Goal: Task Accomplishment & Management: Manage account settings

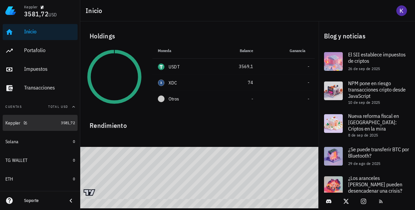
click at [42, 116] on div "Keppler" at bounding box center [31, 123] width 53 height 14
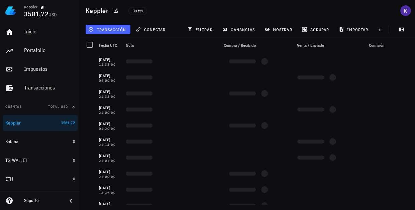
click at [118, 28] on span "transacción" at bounding box center [108, 29] width 36 height 5
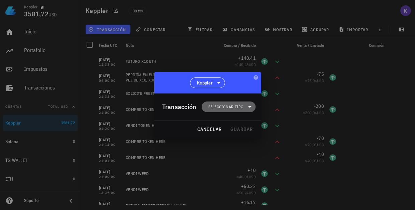
click at [233, 109] on span "Seleccionar tipo" at bounding box center [225, 107] width 35 height 7
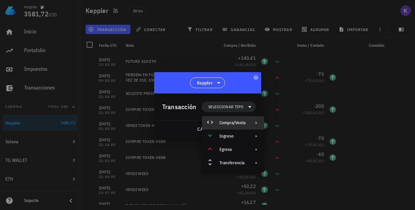
click at [246, 123] on div "Compra/Venta" at bounding box center [233, 122] width 62 height 13
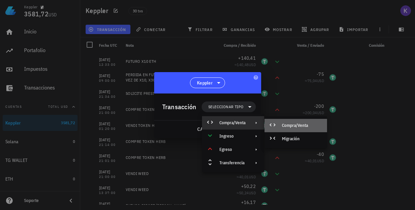
click at [286, 124] on div "Compra/Venta" at bounding box center [302, 125] width 40 height 5
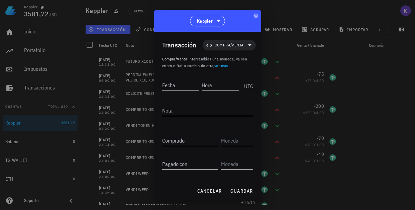
click at [175, 111] on textarea "Nota" at bounding box center [207, 110] width 91 height 11
click at [173, 87] on input "Fecha" at bounding box center [180, 85] width 37 height 11
type input "1"
type input "2025-10-11"
click at [216, 88] on input "Hora" at bounding box center [221, 85] width 36 height 11
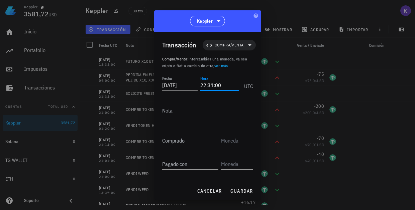
type input "22:31:00"
click at [207, 115] on textarea "Nota" at bounding box center [207, 110] width 91 height 11
click at [192, 140] on input "Comprado" at bounding box center [190, 140] width 56 height 11
type input "3.575"
click at [239, 144] on input "text" at bounding box center [236, 140] width 31 height 11
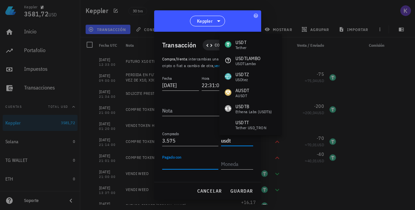
click at [199, 162] on input "Pagado con" at bounding box center [190, 164] width 56 height 11
type input "USDT"
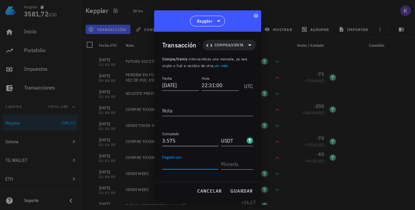
type input "3575"
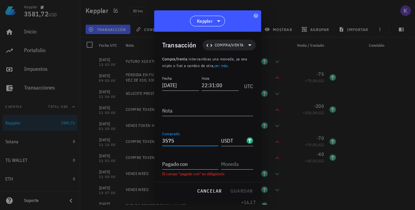
drag, startPoint x: 189, startPoint y: 140, endPoint x: 162, endPoint y: 140, distance: 27.1
click at [162, 140] on input "3575" at bounding box center [190, 140] width 56 height 11
click at [175, 160] on div "Pagado con" at bounding box center [190, 164] width 56 height 11
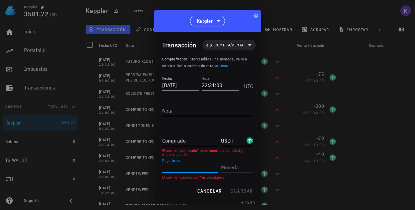
paste input "3575"
type input "3.575"
drag, startPoint x: 221, startPoint y: 140, endPoint x: 235, endPoint y: 139, distance: 14.7
click at [235, 140] on div "Comprado USDT" at bounding box center [207, 138] width 91 height 16
click at [235, 139] on input "USDT" at bounding box center [233, 140] width 24 height 11
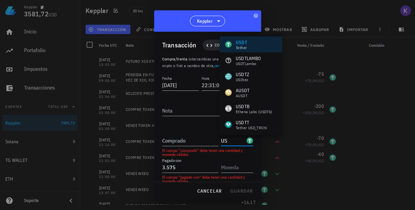
type input "U"
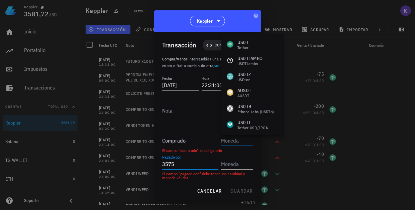
click at [206, 163] on input "3575" at bounding box center [190, 164] width 56 height 11
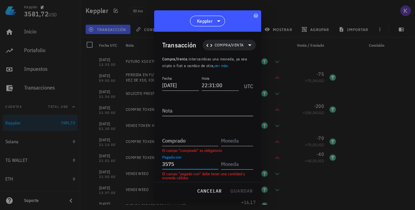
type input "3.575"
click at [190, 111] on textarea "Nota" at bounding box center [207, 110] width 91 height 11
type textarea "COMPRE VELO"
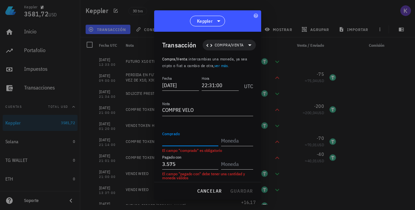
click at [202, 141] on input "Comprado" at bounding box center [190, 140] width 56 height 11
click at [180, 164] on input "3575" at bounding box center [190, 164] width 56 height 11
type input "3.576"
click at [193, 144] on input "Comprado" at bounding box center [190, 140] width 56 height 11
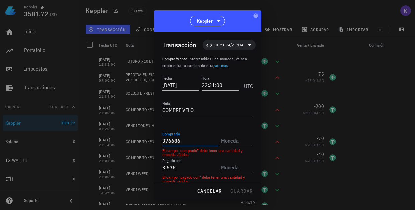
type input "376.686"
click at [232, 141] on input "text" at bounding box center [236, 140] width 31 height 11
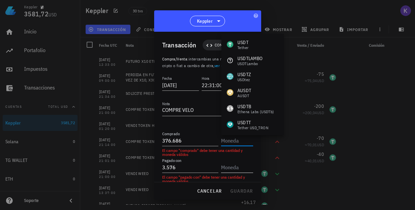
click at [227, 168] on input "text" at bounding box center [236, 167] width 31 height 11
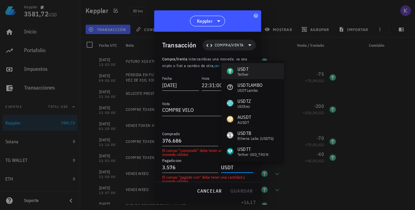
click at [258, 72] on div "USDT Tether" at bounding box center [252, 71] width 63 height 16
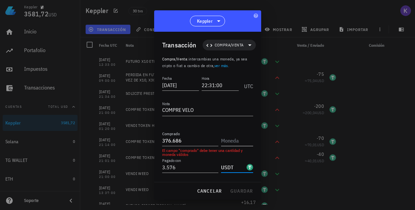
type input "USDT"
click at [230, 141] on input "text" at bounding box center [236, 140] width 31 height 11
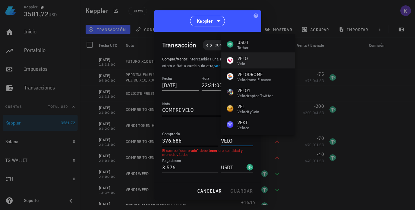
click at [251, 58] on div "VELO Velo" at bounding box center [258, 60] width 74 height 16
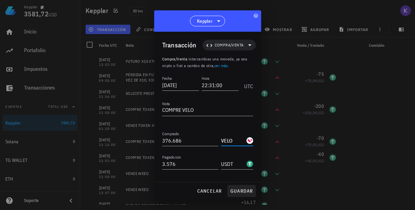
type input "VELO"
click at [238, 189] on span "guardar" at bounding box center [241, 191] width 23 height 6
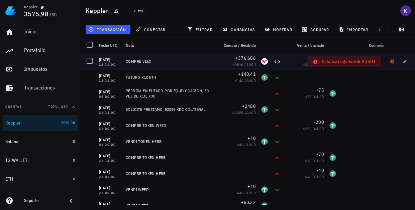
click at [390, 61] on icon at bounding box center [392, 61] width 4 height 4
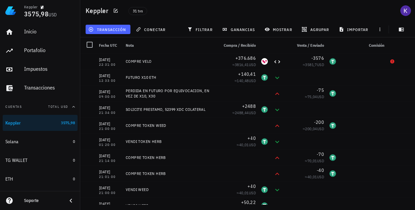
click at [114, 29] on span "transacción" at bounding box center [108, 29] width 36 height 5
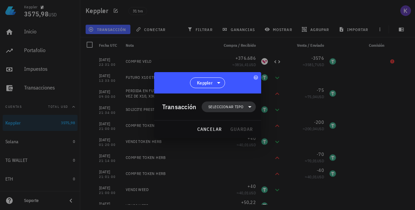
click at [236, 109] on span "Seleccionar tipo" at bounding box center [225, 107] width 35 height 7
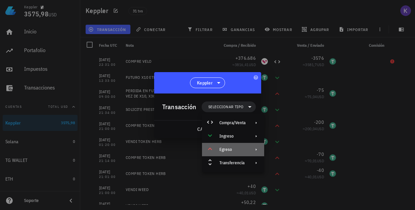
click at [233, 149] on div "Egreso" at bounding box center [232, 149] width 26 height 5
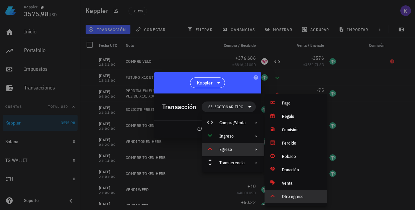
click at [287, 200] on div "Otro egreso" at bounding box center [295, 196] width 63 height 13
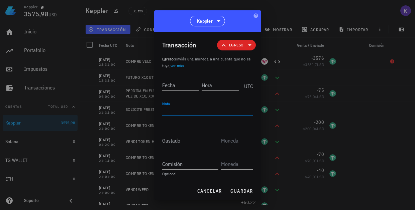
click at [177, 114] on textarea "Nota" at bounding box center [207, 110] width 91 height 11
type textarea "c"
type textarea "COMPRE VELO"
click at [172, 87] on div "Fecha" at bounding box center [180, 85] width 37 height 11
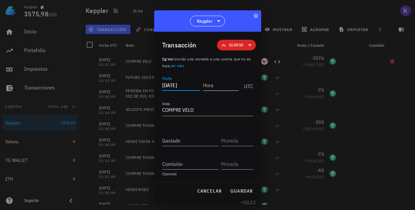
type input "2025-10-11"
click at [210, 85] on input "Hora" at bounding box center [221, 85] width 36 height 11
type input "1"
type input "22:34:00"
click at [171, 141] on input "Gastado" at bounding box center [190, 140] width 56 height 11
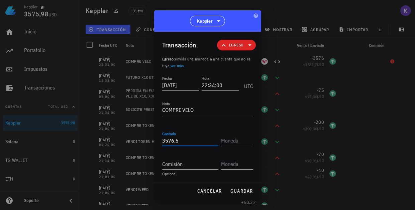
type input "3.576,5"
click at [237, 142] on input "text" at bounding box center [236, 140] width 31 height 11
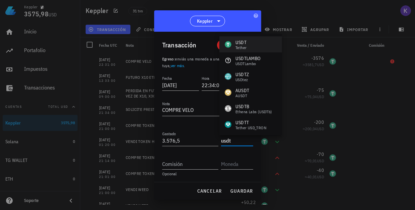
click at [254, 45] on div "USDT Tether" at bounding box center [250, 44] width 63 height 16
type input "USDT"
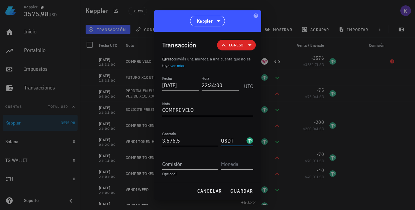
click at [204, 112] on textarea "COMPRE VELO" at bounding box center [207, 110] width 91 height 11
type textarea "COMPRE VELO (376686,9)"
click at [247, 191] on span "guardar" at bounding box center [241, 191] width 23 height 6
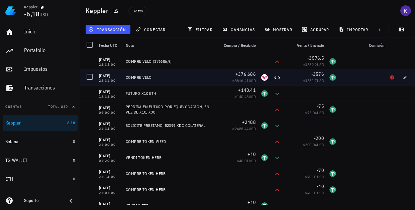
click at [178, 76] on div "COMPRE VELO" at bounding box center [169, 77] width 87 height 5
click at [403, 77] on icon "button" at bounding box center [405, 78] width 4 height 4
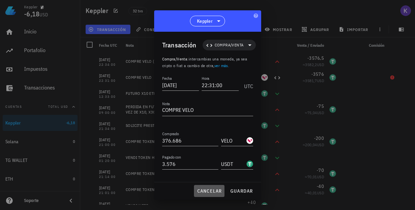
click at [218, 192] on span "cancelar" at bounding box center [209, 191] width 25 height 6
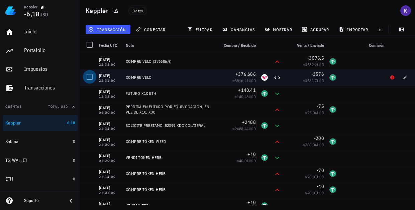
click at [91, 78] on div at bounding box center [89, 76] width 11 height 11
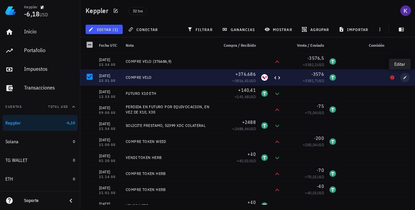
click at [403, 78] on icon "button" at bounding box center [404, 77] width 3 height 3
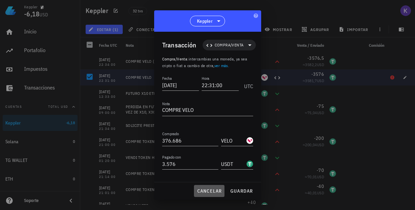
click at [211, 193] on span "cancelar" at bounding box center [209, 191] width 25 height 6
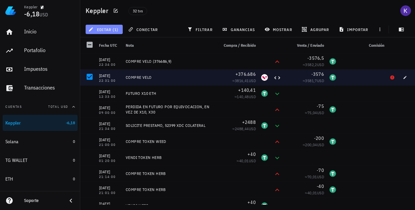
click at [112, 31] on span "editar (1)" at bounding box center [104, 29] width 29 height 5
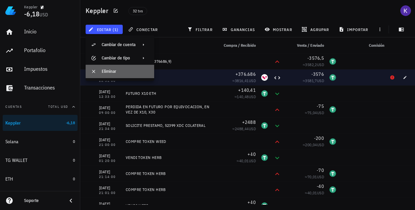
click at [111, 72] on div "Eliminar" at bounding box center [125, 71] width 47 height 5
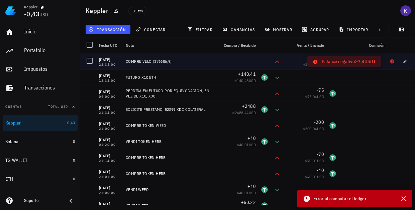
click at [390, 61] on icon at bounding box center [392, 61] width 4 height 4
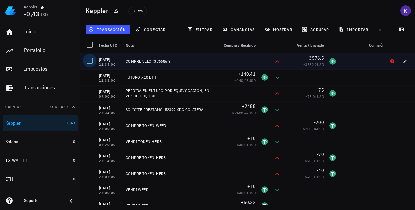
click at [92, 61] on div at bounding box center [89, 60] width 11 height 11
click at [111, 31] on span "editar (1)" at bounding box center [104, 29] width 29 height 5
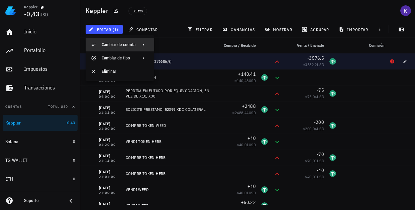
click at [127, 44] on div "Cambiar de cuenta" at bounding box center [119, 44] width 34 height 5
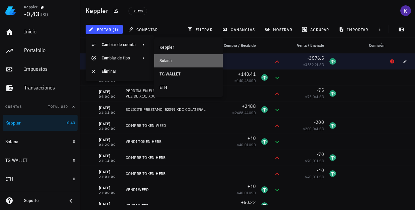
click at [173, 59] on div "Solana" at bounding box center [188, 60] width 58 height 5
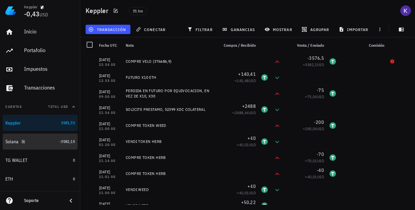
click at [45, 145] on div "Solana" at bounding box center [30, 142] width 51 height 14
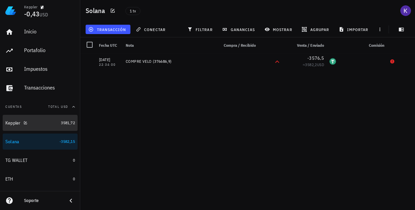
click at [47, 125] on div "Keppler" at bounding box center [31, 123] width 53 height 6
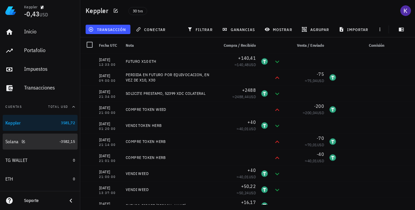
click at [44, 141] on div "Solana" at bounding box center [30, 142] width 51 height 6
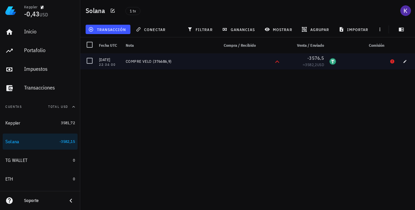
click at [177, 65] on div "COMPRE VELO (376686,9)" at bounding box center [169, 61] width 93 height 16
click at [90, 63] on div at bounding box center [89, 60] width 11 height 11
click at [111, 27] on span "editar (1)" at bounding box center [104, 29] width 29 height 5
click at [120, 103] on div "11/10/2025 22:34:00 COMPRE VELO (376686,9) -3576,5 ≈ 3582,2 USD" at bounding box center [247, 128] width 335 height 151
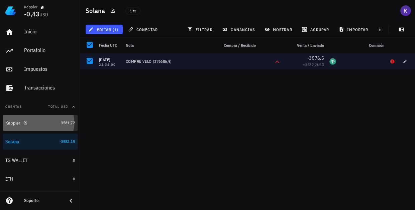
click at [30, 124] on div "Keppler" at bounding box center [31, 123] width 53 height 6
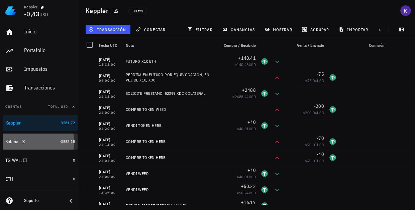
click at [40, 137] on div "Solana" at bounding box center [30, 142] width 51 height 14
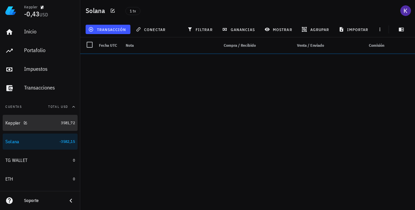
click at [45, 122] on div "Keppler" at bounding box center [31, 123] width 53 height 6
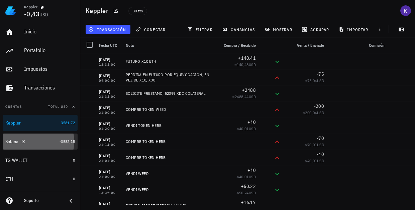
click at [47, 139] on div "Solana" at bounding box center [30, 142] width 51 height 6
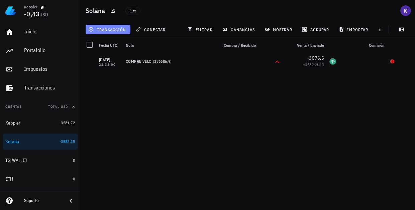
click at [110, 32] on button "transacción" at bounding box center [108, 29] width 45 height 9
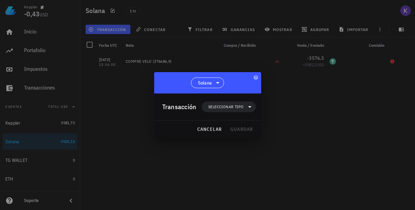
click at [121, 117] on div at bounding box center [207, 105] width 415 height 210
click at [97, 85] on div at bounding box center [207, 105] width 415 height 210
click at [193, 126] on div "cancelar guardar" at bounding box center [207, 129] width 107 height 17
click at [200, 128] on span "cancelar" at bounding box center [209, 129] width 25 height 6
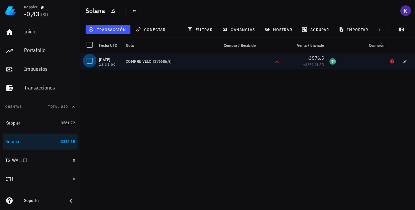
click at [92, 62] on div at bounding box center [89, 60] width 11 height 11
click at [113, 30] on span "editar (1)" at bounding box center [104, 29] width 29 height 5
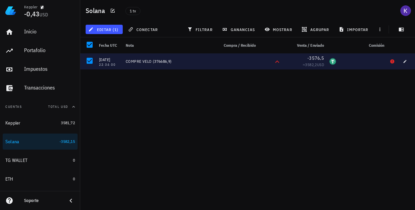
click at [100, 61] on div "[DATE]" at bounding box center [109, 59] width 21 height 7
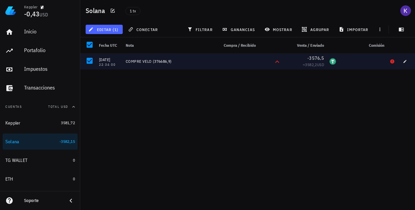
click at [115, 29] on span "editar (1)" at bounding box center [104, 29] width 29 height 5
click at [120, 114] on div "11/10/2025 22:34:00 COMPRE VELO (376686,9) -3576,5 ≈ 3582,2 USD" at bounding box center [247, 128] width 335 height 151
click at [118, 119] on div "11/10/2025 22:34:00 COMPRE VELO (376686,9) -3576,5 ≈ 3582,2 USD" at bounding box center [247, 128] width 335 height 151
click at [92, 41] on div at bounding box center [89, 44] width 11 height 11
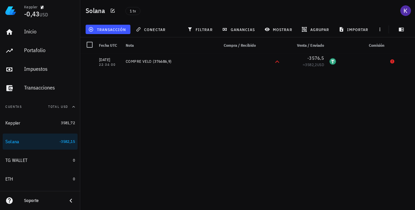
click at [122, 123] on div "11/10/2025 22:34:00 COMPRE VELO (376686,9) -3576,5 ≈ 3582,2 USD" at bounding box center [247, 128] width 335 height 151
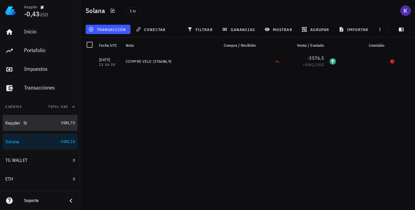
click at [39, 126] on div "Keppler" at bounding box center [31, 123] width 53 height 14
